Goal: Information Seeking & Learning: Check status

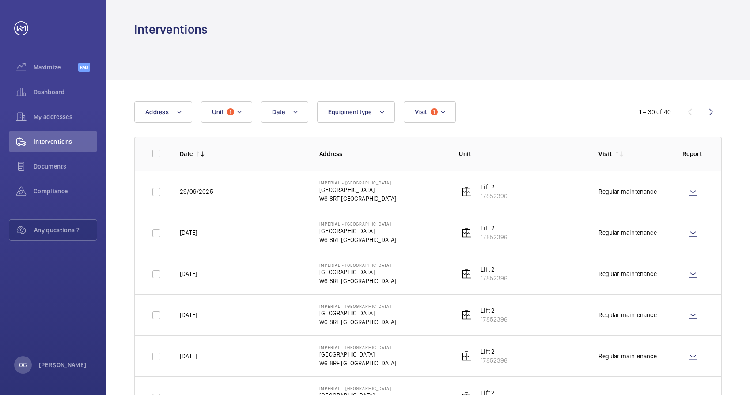
click at [228, 113] on span "1" at bounding box center [230, 111] width 7 height 7
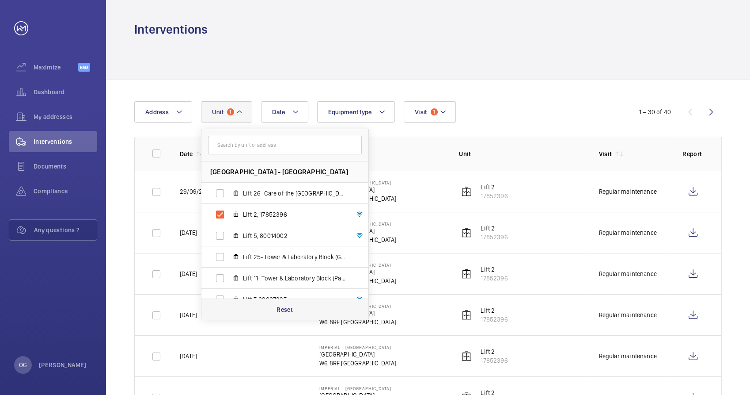
click at [283, 307] on p "Reset" at bounding box center [285, 309] width 16 height 9
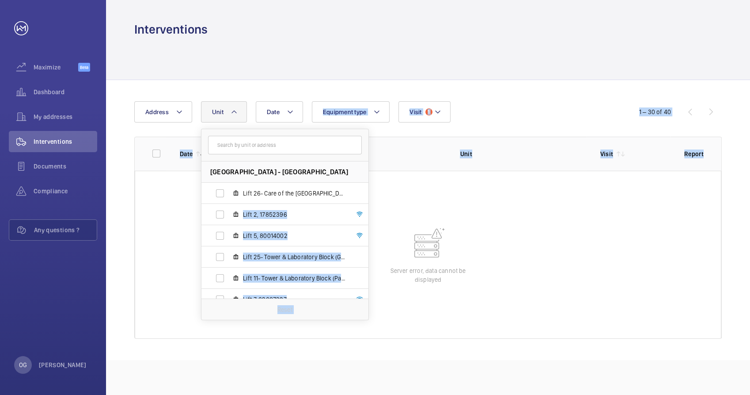
drag, startPoint x: 365, startPoint y: 194, endPoint x: 369, endPoint y: 217, distance: 23.8
click at [369, 217] on wm-front-table "Date Address Unit [GEOGRAPHIC_DATA] - [GEOGRAPHIC_DATA] Lift 26- Care of the [G…" at bounding box center [428, 219] width 588 height 237
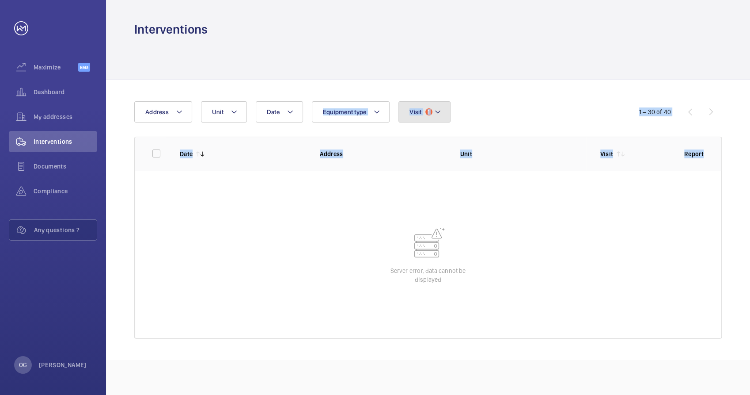
drag, startPoint x: 369, startPoint y: 217, endPoint x: 436, endPoint y: 118, distance: 119.9
click at [436, 118] on button "Visit 1" at bounding box center [425, 111] width 52 height 21
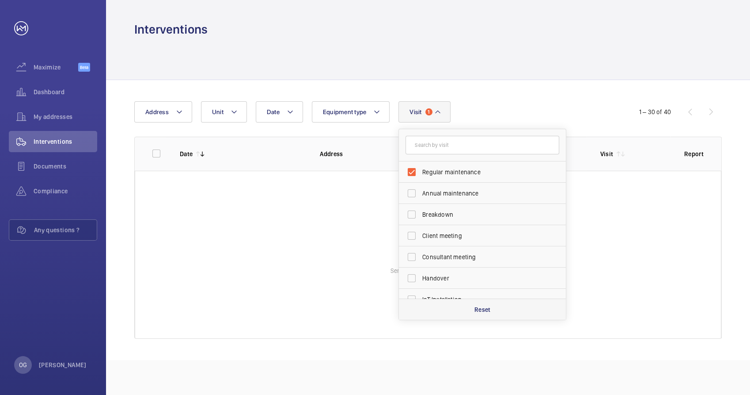
click at [445, 307] on div "Reset" at bounding box center [482, 308] width 167 height 21
checkbox input "false"
click at [230, 118] on button "Unit" at bounding box center [224, 111] width 46 height 21
